Goal: Information Seeking & Learning: Understand process/instructions

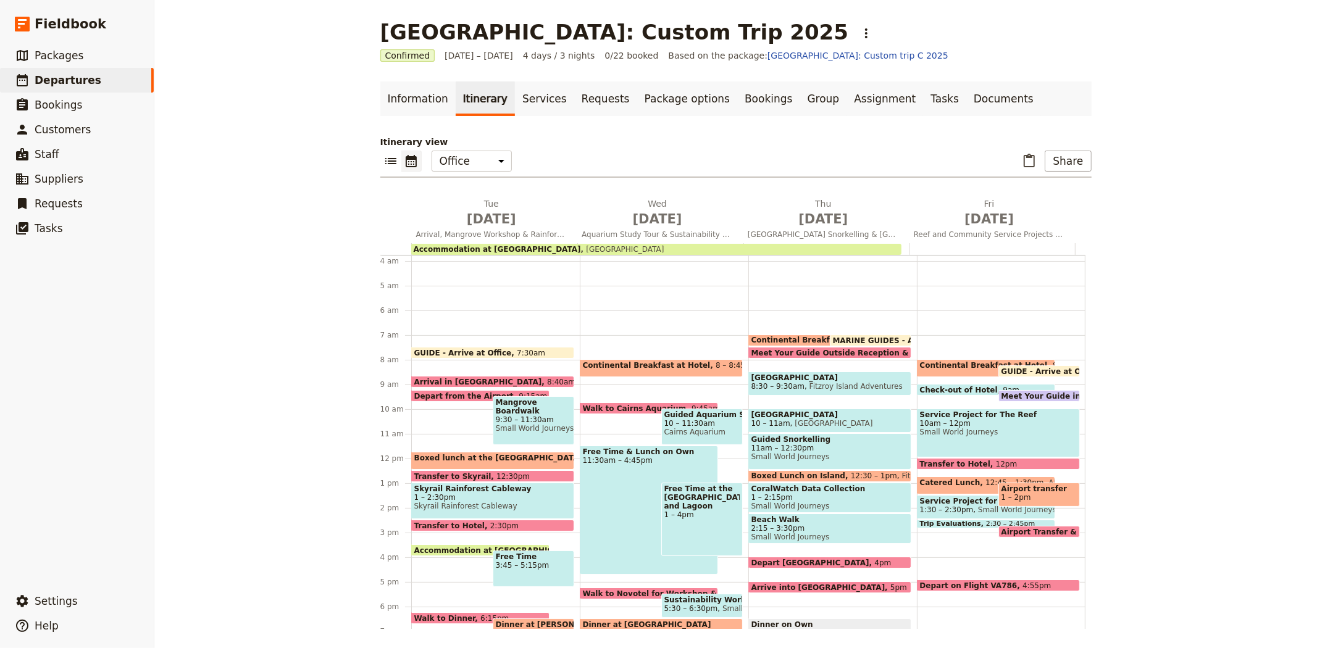
scroll to position [81, 0]
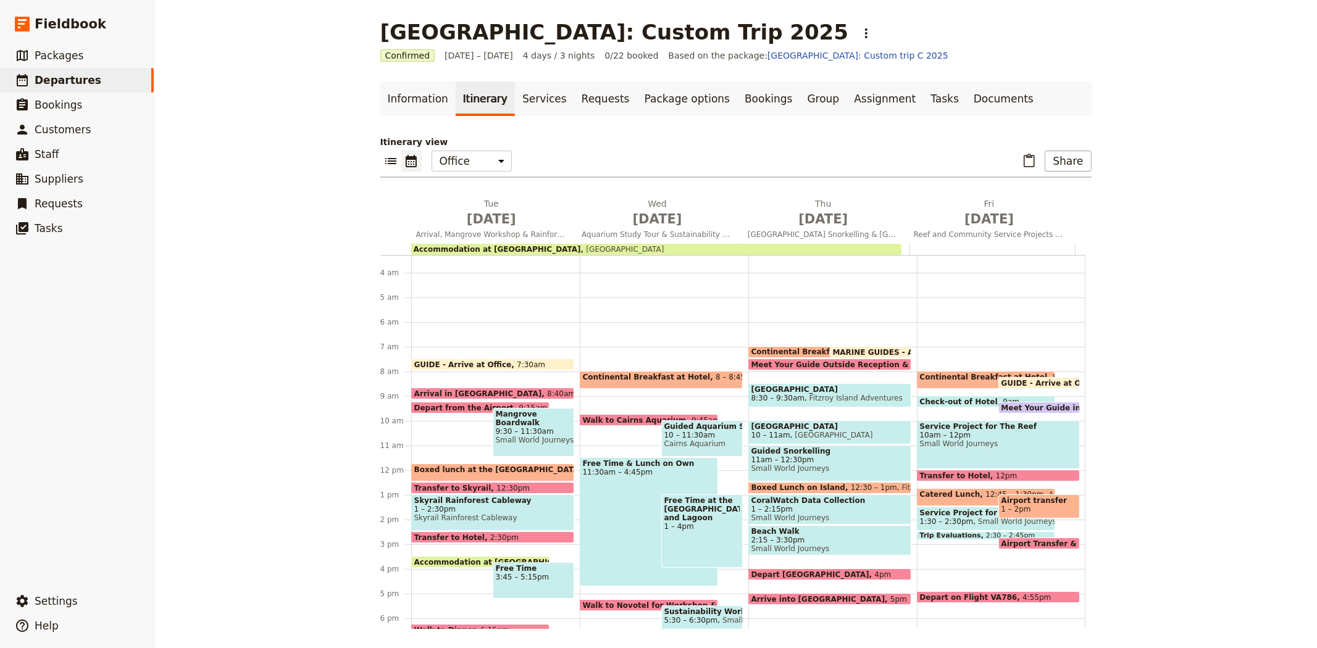
click at [480, 362] on span "GUIDE - Arrive at Office" at bounding box center [465, 365] width 103 height 8
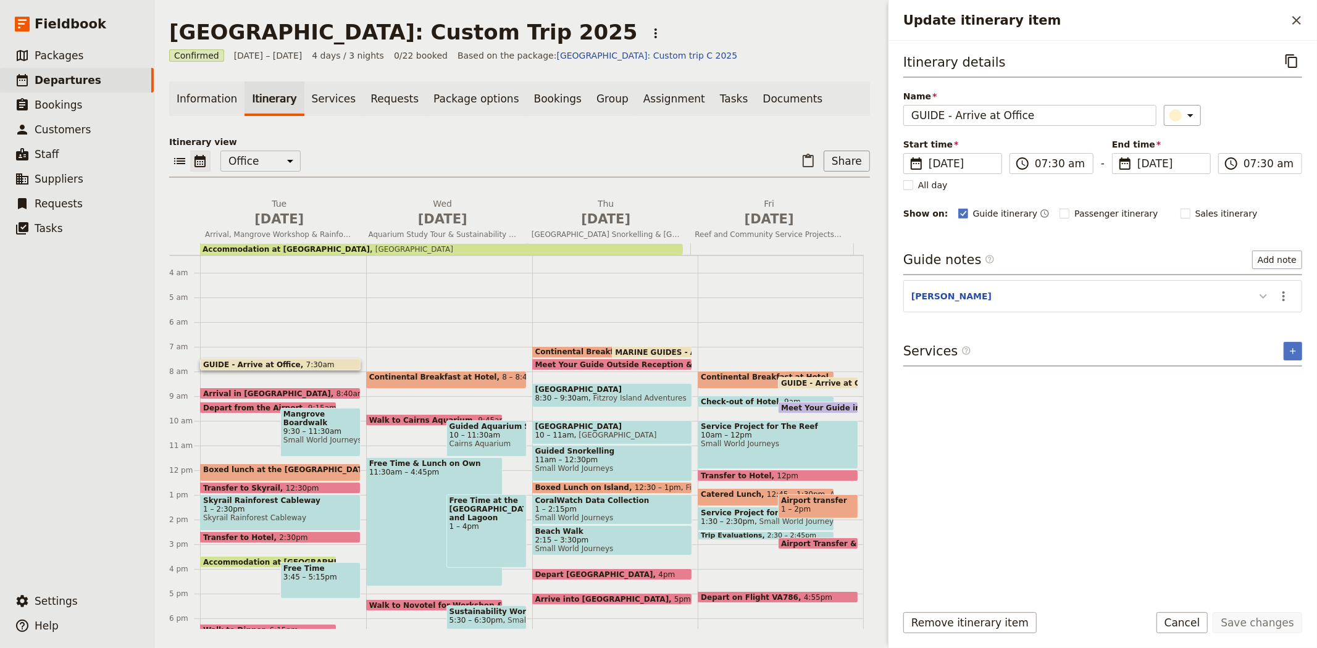
click at [1265, 301] on icon "Update itinerary item" at bounding box center [1263, 296] width 15 height 15
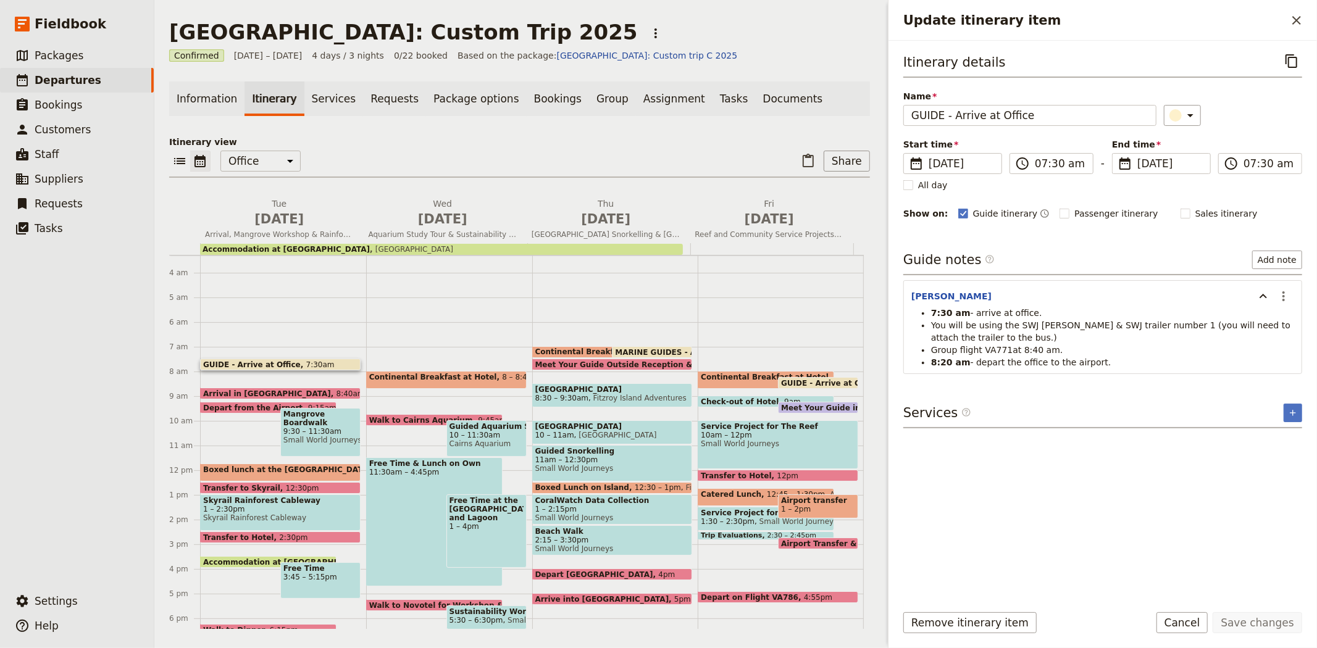
click at [231, 390] on span "Arrival in [GEOGRAPHIC_DATA]" at bounding box center [269, 394] width 133 height 8
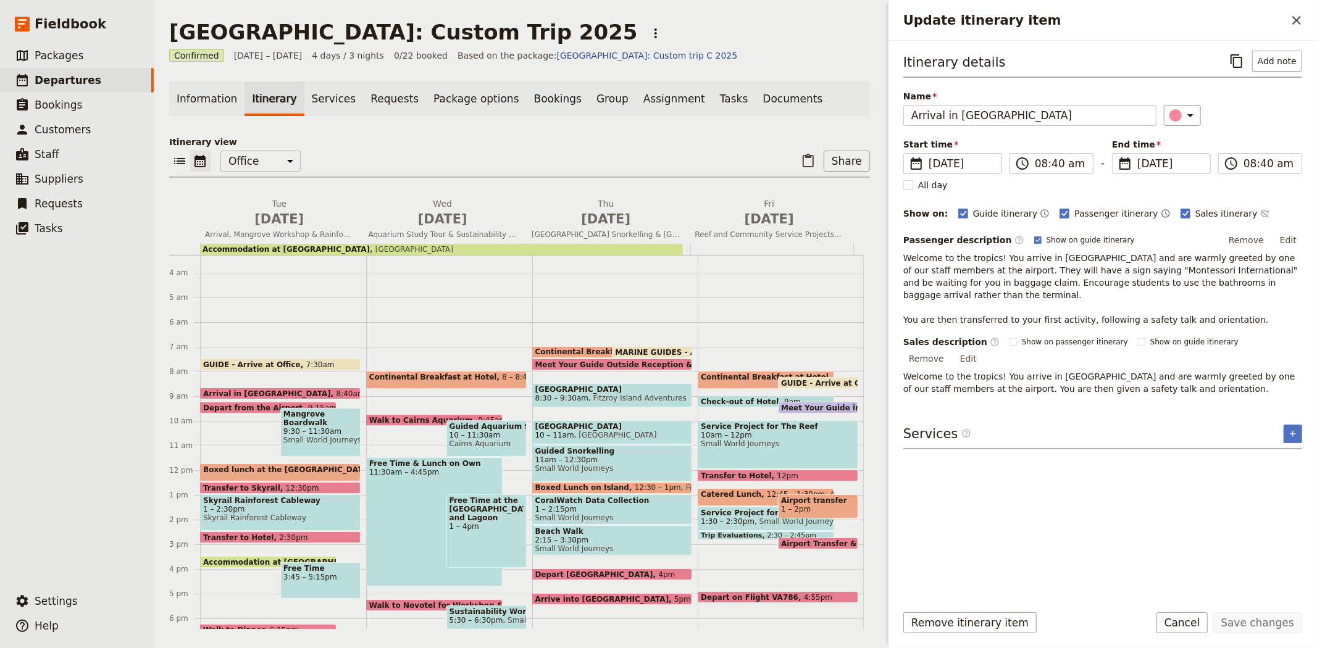
click at [238, 404] on span "Depart from the Airport" at bounding box center [255, 408] width 105 height 8
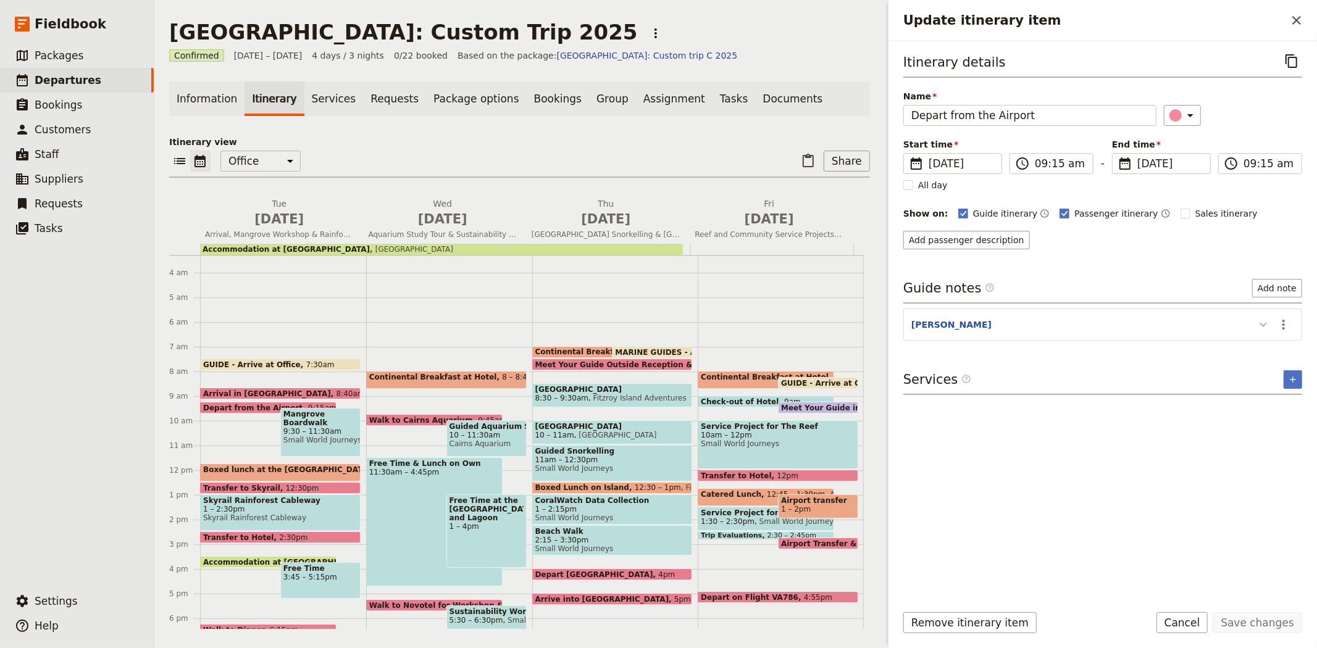
click at [1264, 324] on icon "Update itinerary item" at bounding box center [1262, 325] width 7 height 4
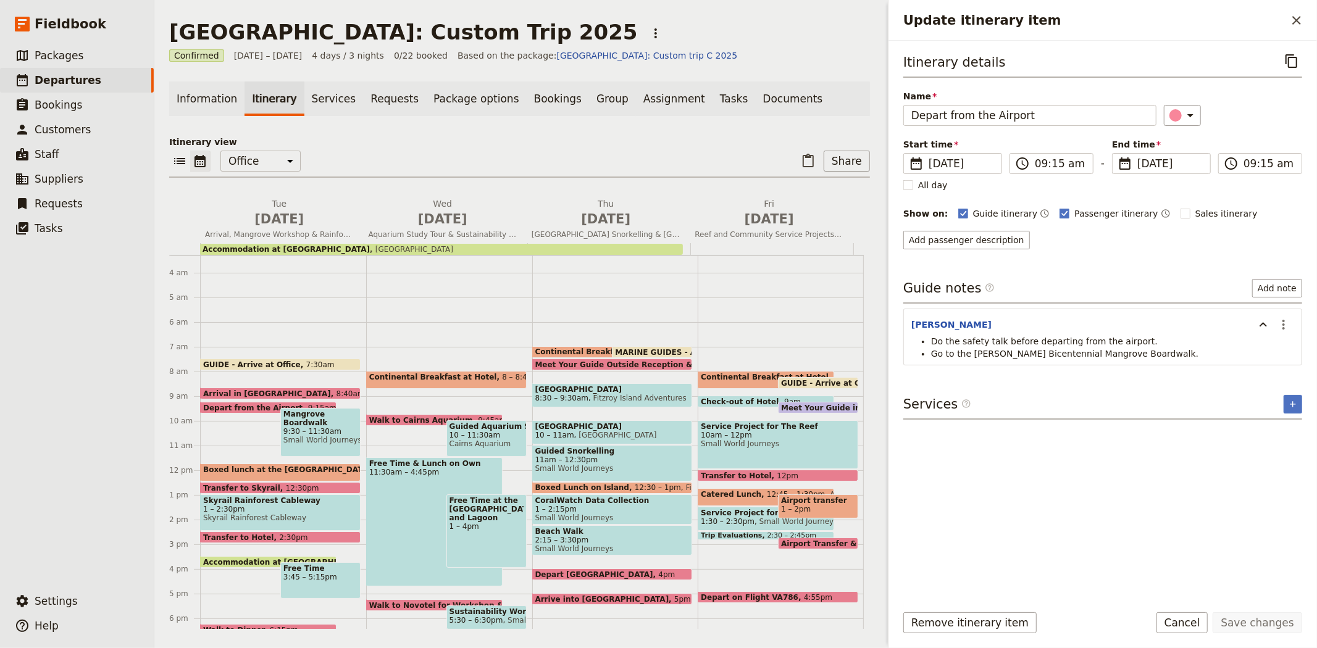
click at [306, 361] on span "7:30am" at bounding box center [320, 365] width 28 height 8
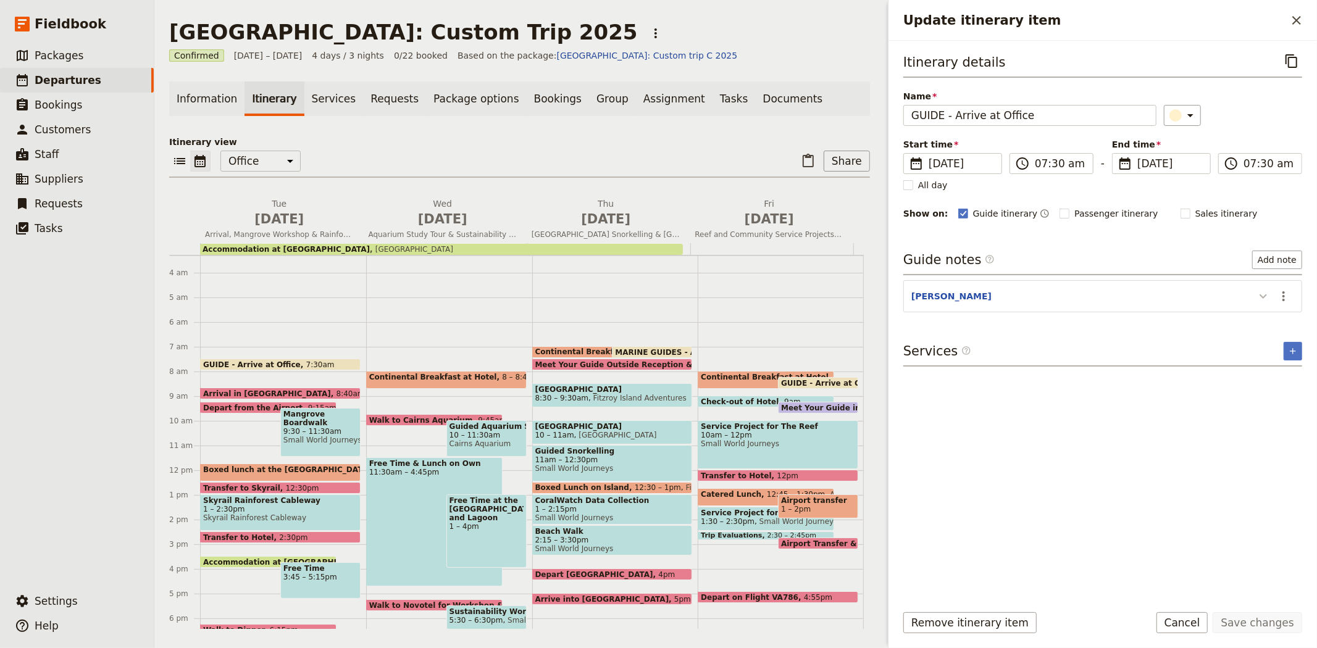
click at [1262, 301] on icon "Update itinerary item" at bounding box center [1263, 296] width 15 height 15
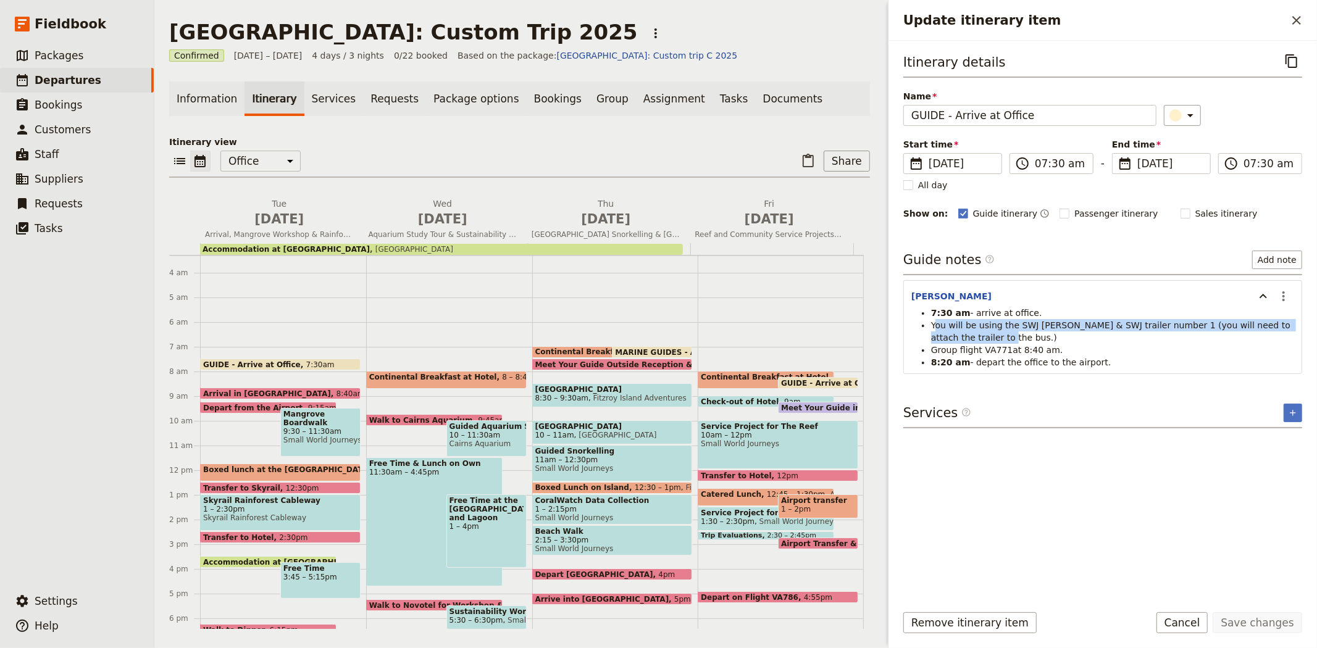
drag, startPoint x: 935, startPoint y: 323, endPoint x: 970, endPoint y: 340, distance: 38.9
click at [970, 340] on li "You will be using the SWJ [PERSON_NAME] & SWJ trailer number 1 (you will need t…" at bounding box center [1112, 331] width 363 height 25
click at [963, 344] on li "Group flight VA771at 8:40 am." at bounding box center [1112, 350] width 363 height 12
drag, startPoint x: 967, startPoint y: 338, endPoint x: 916, endPoint y: 329, distance: 51.5
click at [916, 329] on ul "7:30 am - arrive at office. You will be using the SWJ [PERSON_NAME] & SWJ trail…" at bounding box center [1102, 338] width 383 height 62
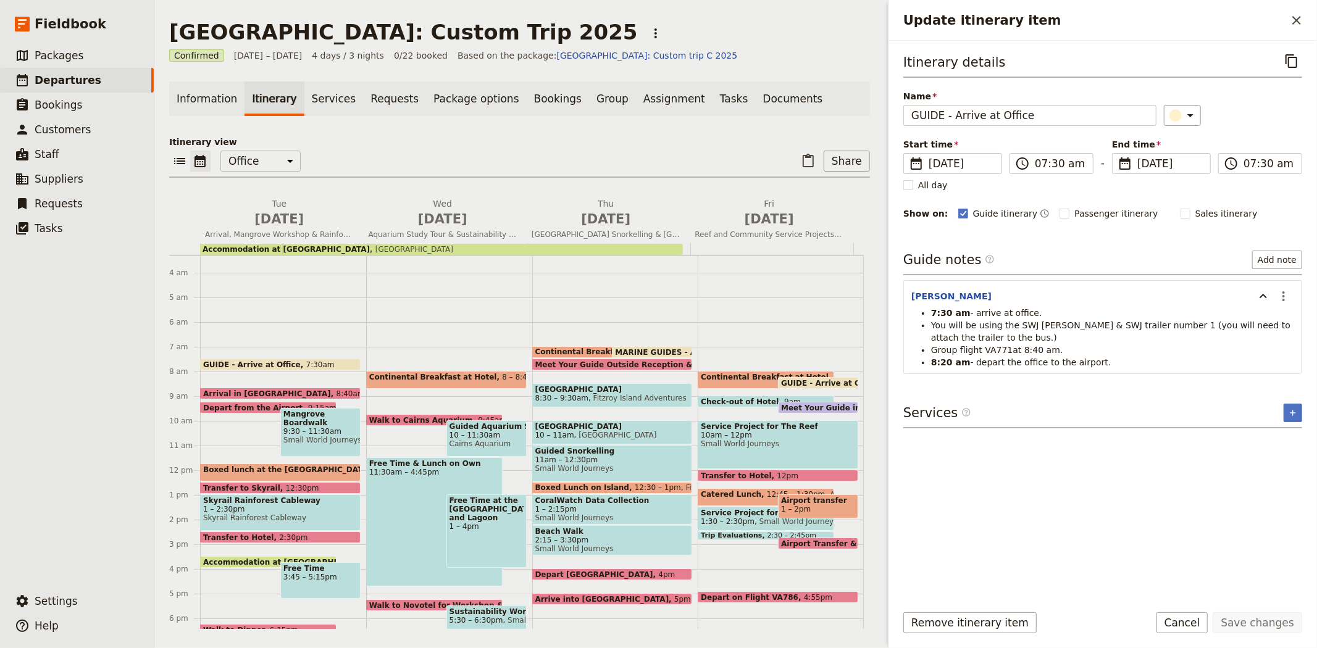
click at [1037, 360] on span "- depart the office to the airport." at bounding box center [1040, 362] width 141 height 10
drag, startPoint x: 1051, startPoint y: 352, endPoint x: 937, endPoint y: 343, distance: 114.0
click at [937, 344] on li "Group flight VA771at 8:40 am." at bounding box center [1112, 350] width 363 height 12
click at [970, 357] on span "- depart the office to the airport." at bounding box center [1040, 362] width 141 height 10
click at [227, 394] on span at bounding box center [280, 396] width 159 height 5
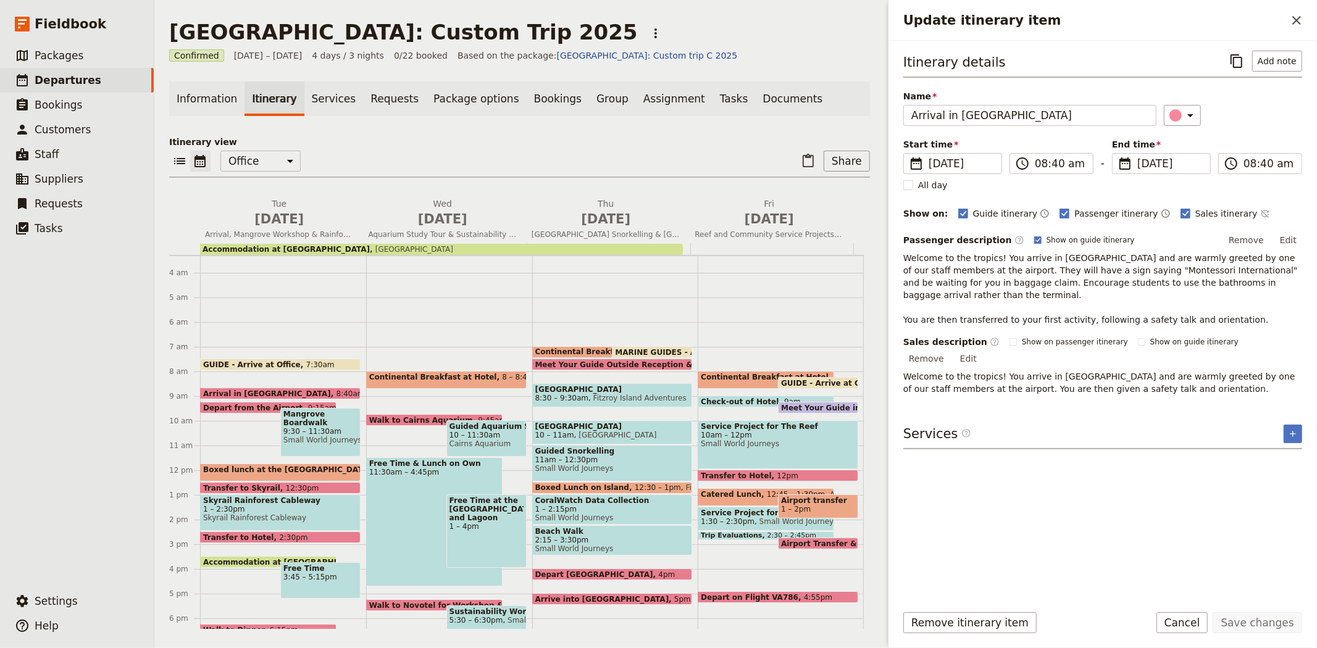
click at [321, 359] on div "GUIDE - Arrive at Office 7:30am" at bounding box center [280, 365] width 160 height 12
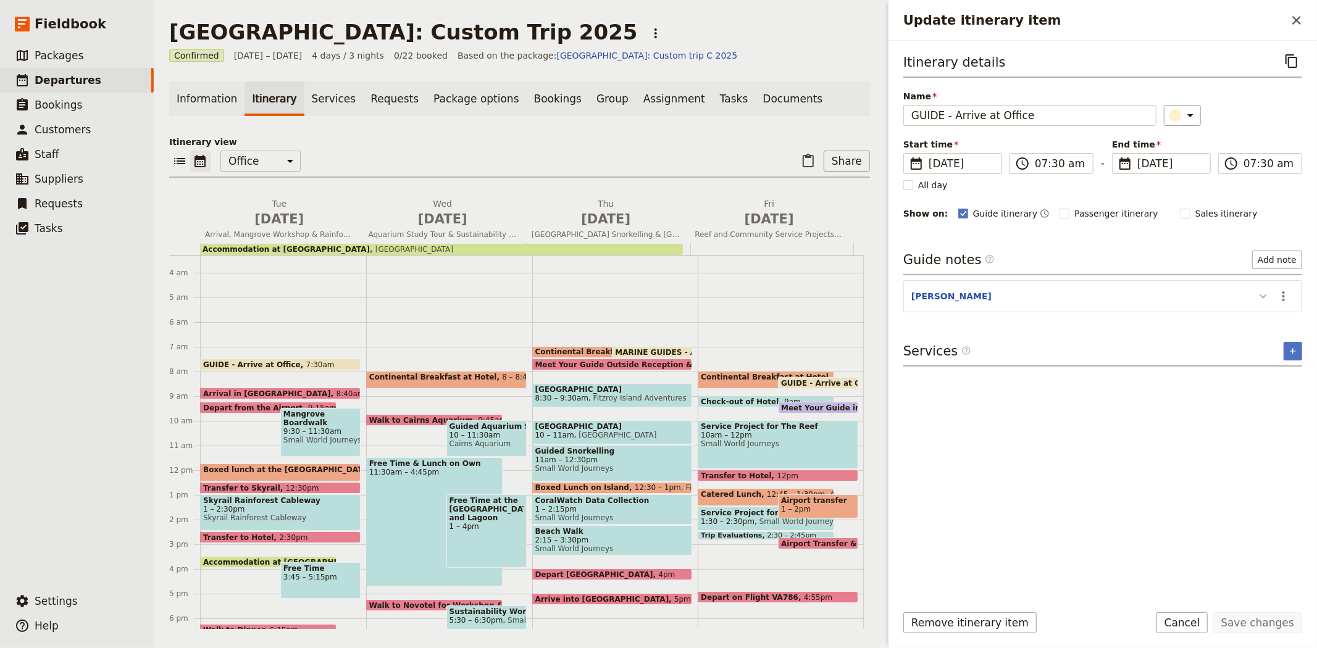
click at [1260, 295] on icon "Update itinerary item" at bounding box center [1262, 296] width 7 height 4
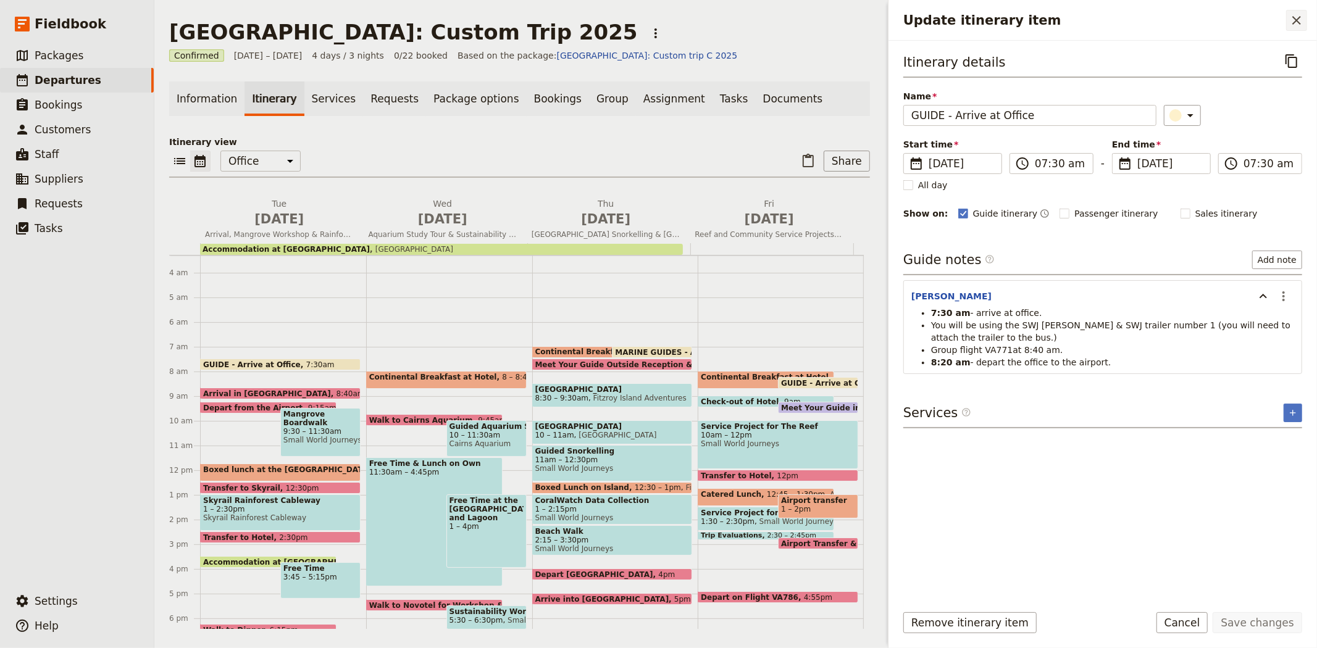
click at [1294, 27] on icon "Close drawer" at bounding box center [1296, 20] width 15 height 15
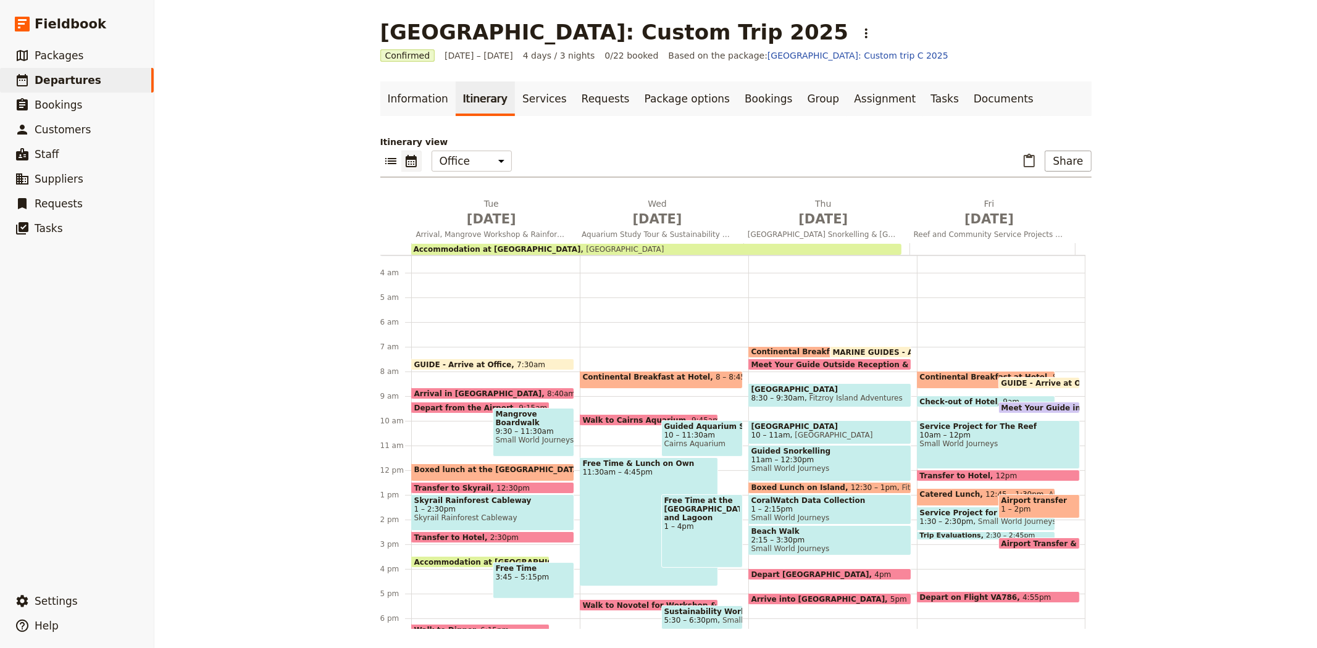
click at [1251, 255] on div "[GEOGRAPHIC_DATA]: Custom Trip 2025 ​ Confirmed [DATE] – [DATE] 4 days / 3 nigh…" at bounding box center [735, 324] width 1162 height 648
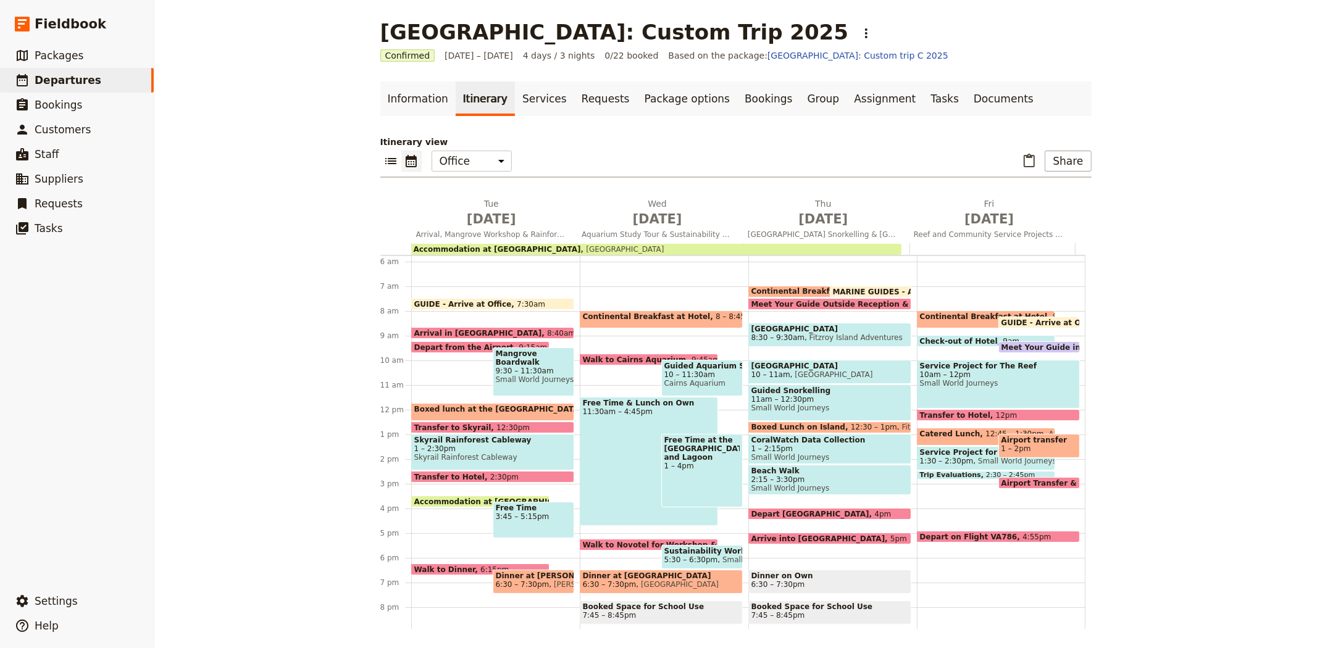
scroll to position [219, 0]
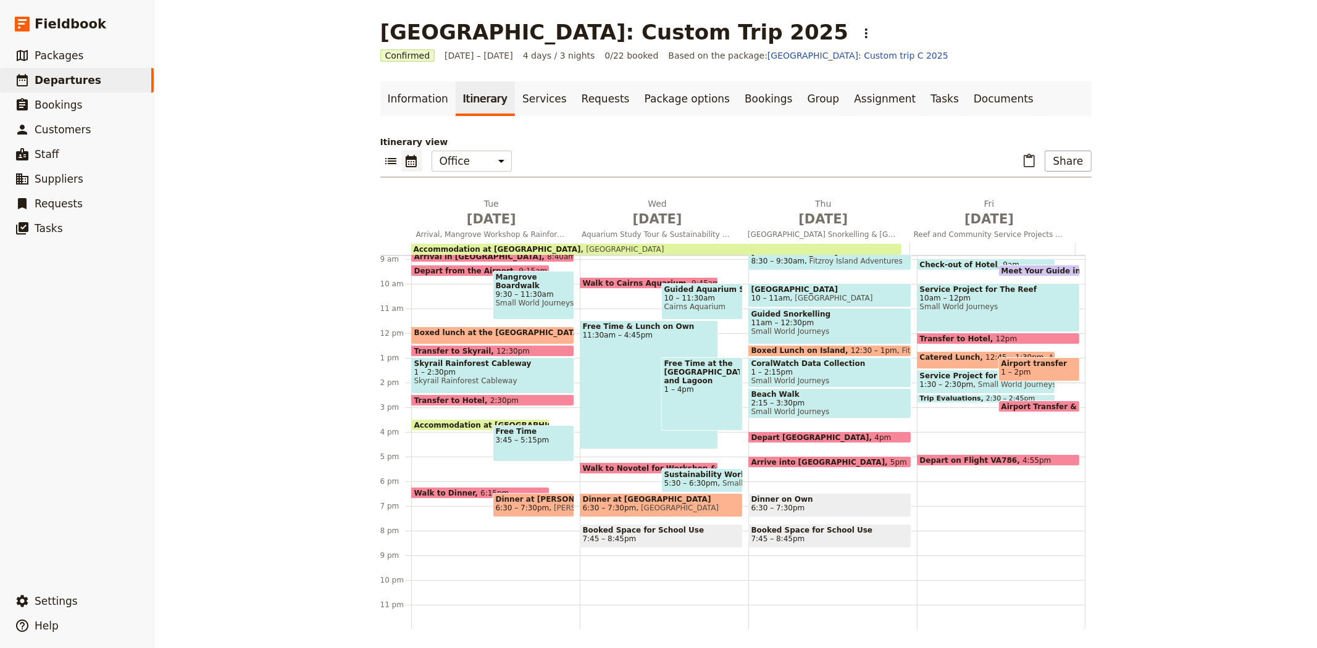
click at [478, 421] on span "Accommodation at [GEOGRAPHIC_DATA]" at bounding box center [500, 425] width 173 height 8
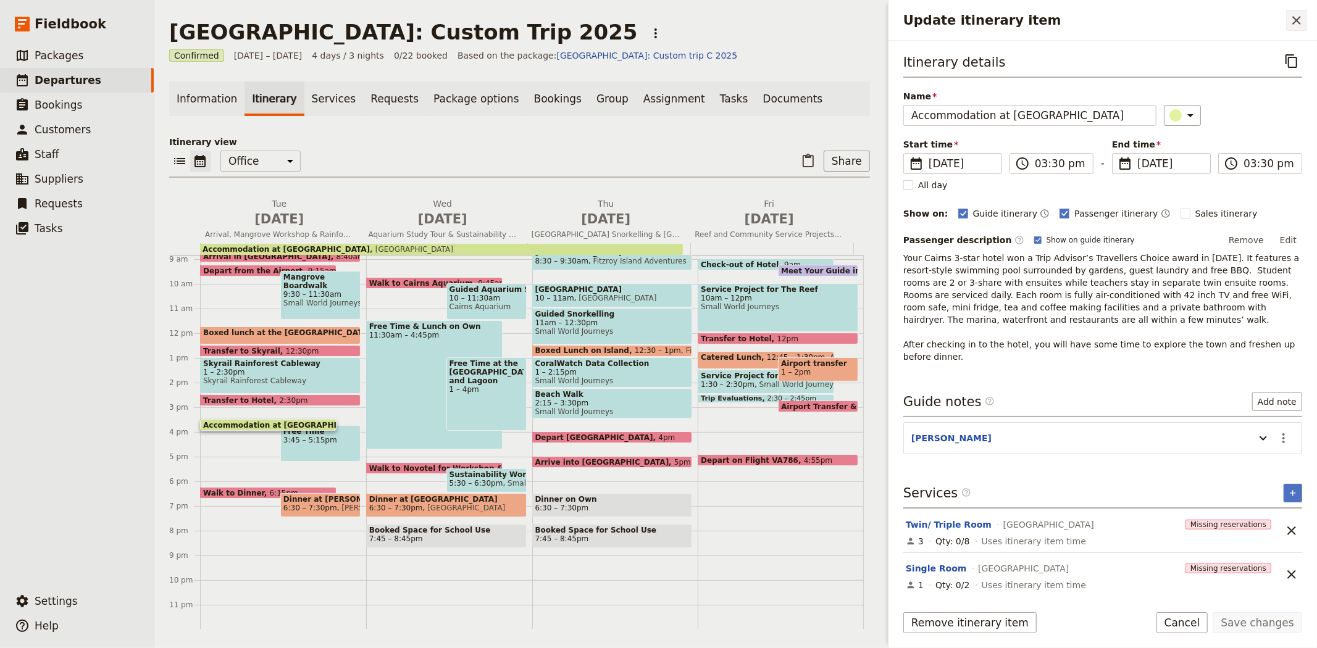
click at [1292, 15] on icon "Close drawer" at bounding box center [1296, 20] width 15 height 15
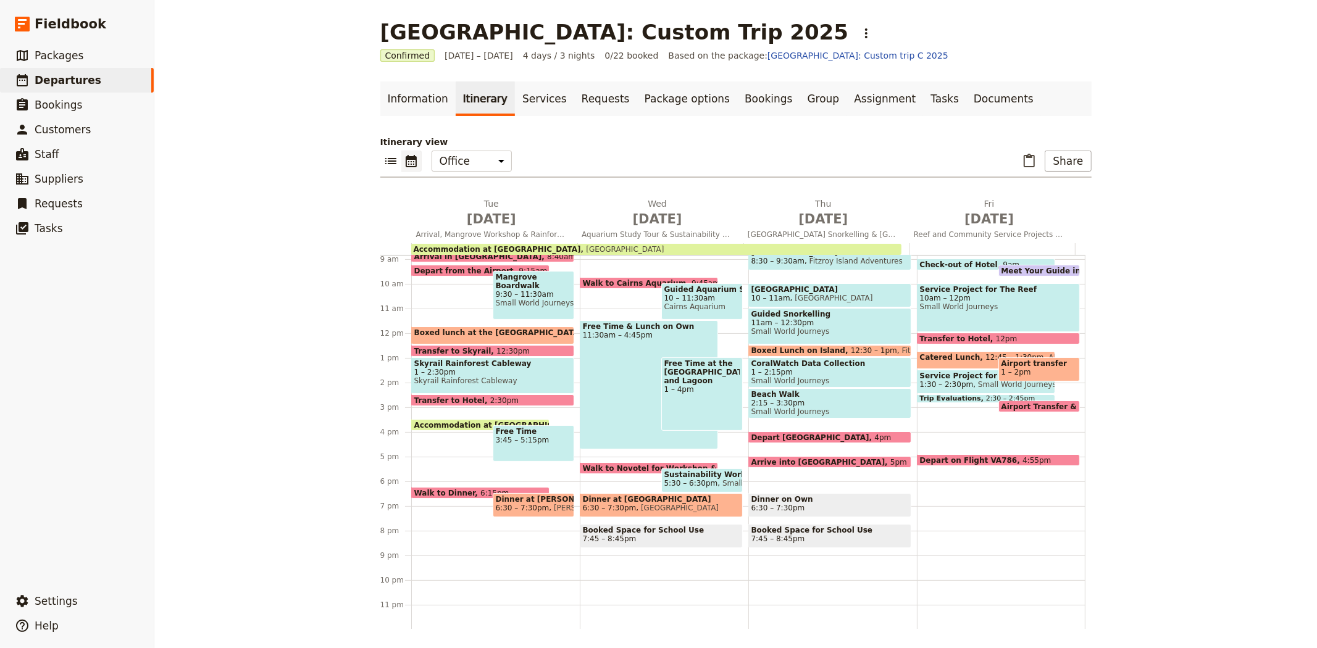
click at [496, 431] on span "Free Time" at bounding box center [533, 431] width 75 height 9
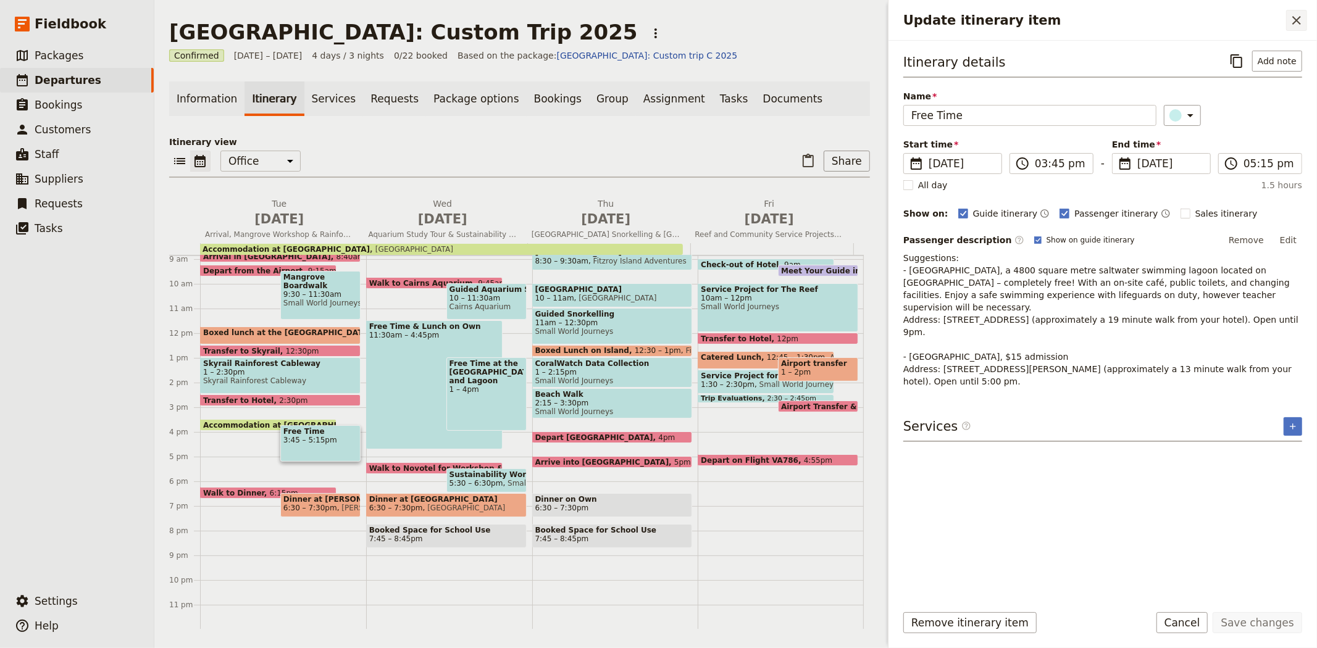
click at [1297, 17] on icon "Close drawer" at bounding box center [1296, 20] width 15 height 15
